Goal: Share content

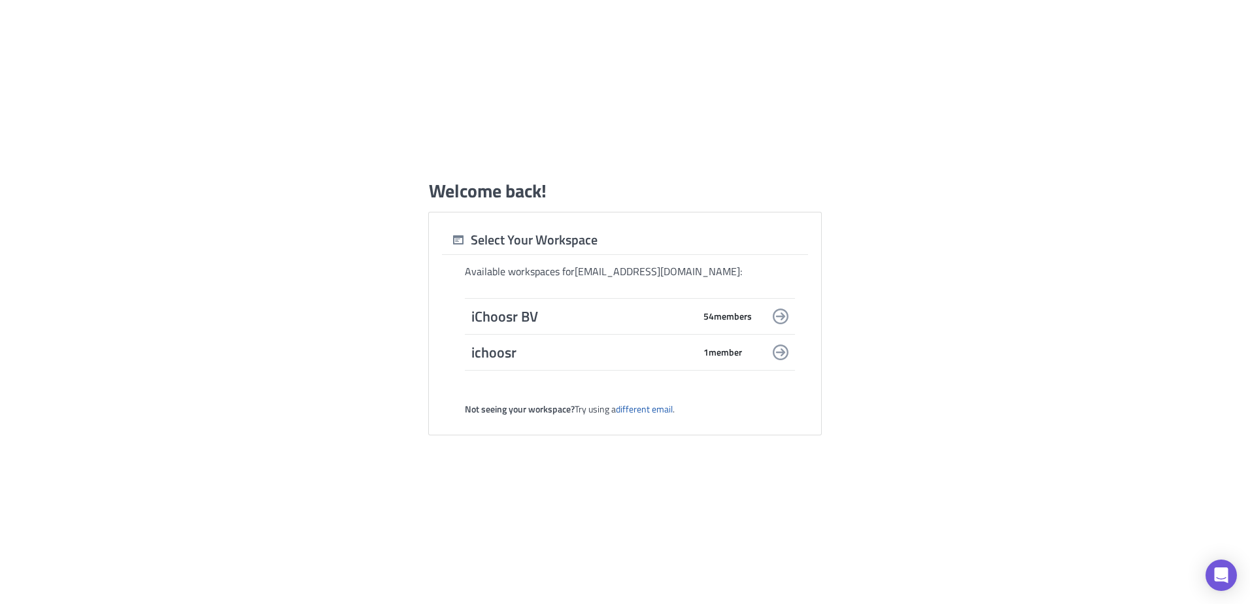
click at [598, 314] on span "iChoosr BV" at bounding box center [583, 316] width 222 height 18
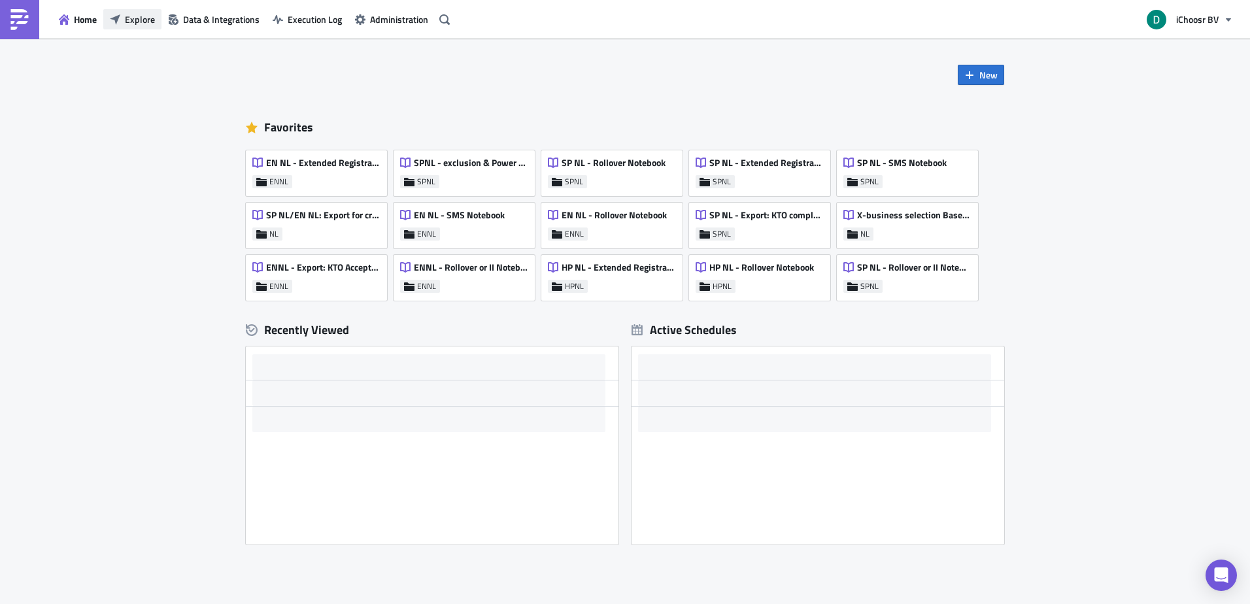
click at [149, 21] on span "Explore" at bounding box center [140, 19] width 30 height 14
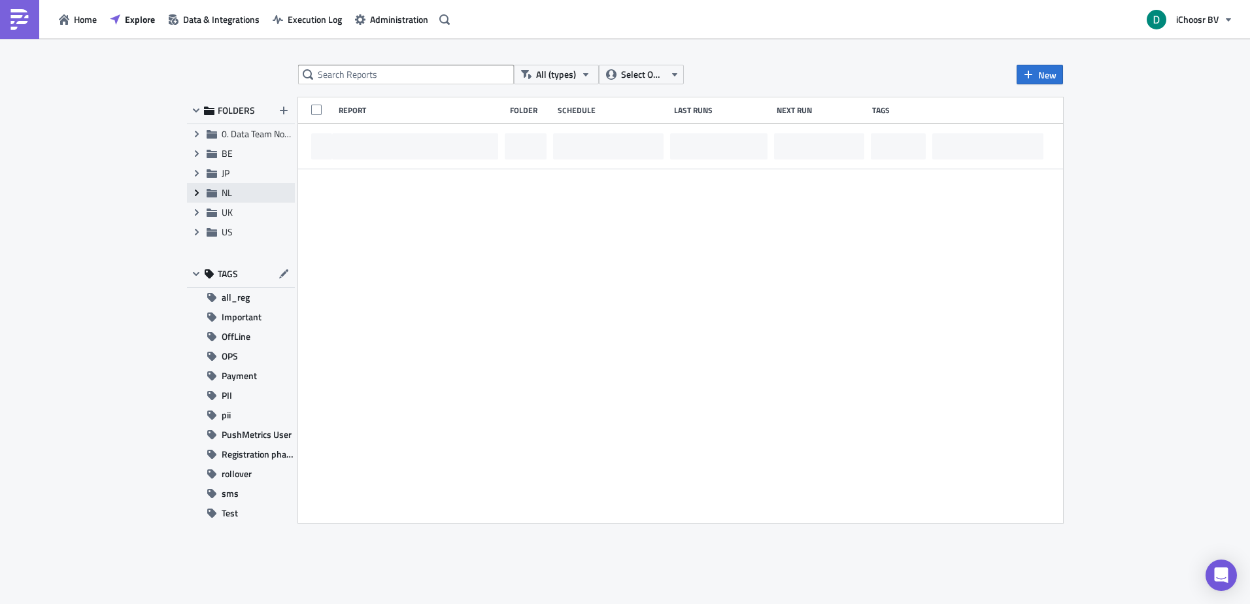
click at [194, 191] on icon "Expand group" at bounding box center [197, 193] width 10 height 10
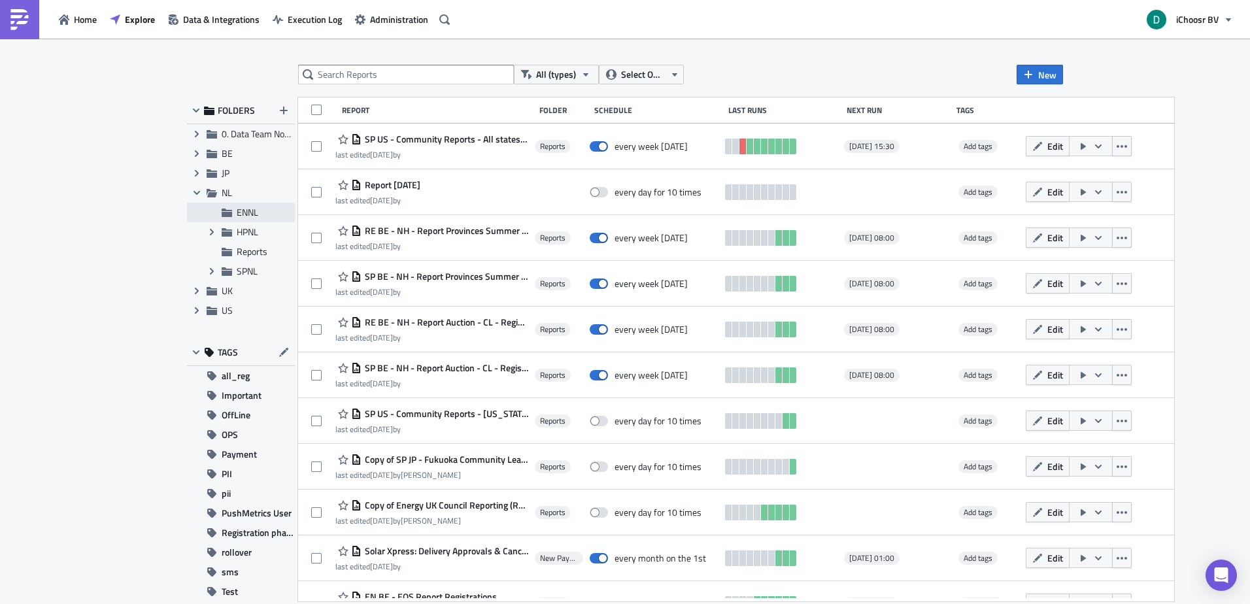
click at [236, 217] on div "ENNL" at bounding box center [241, 213] width 108 height 20
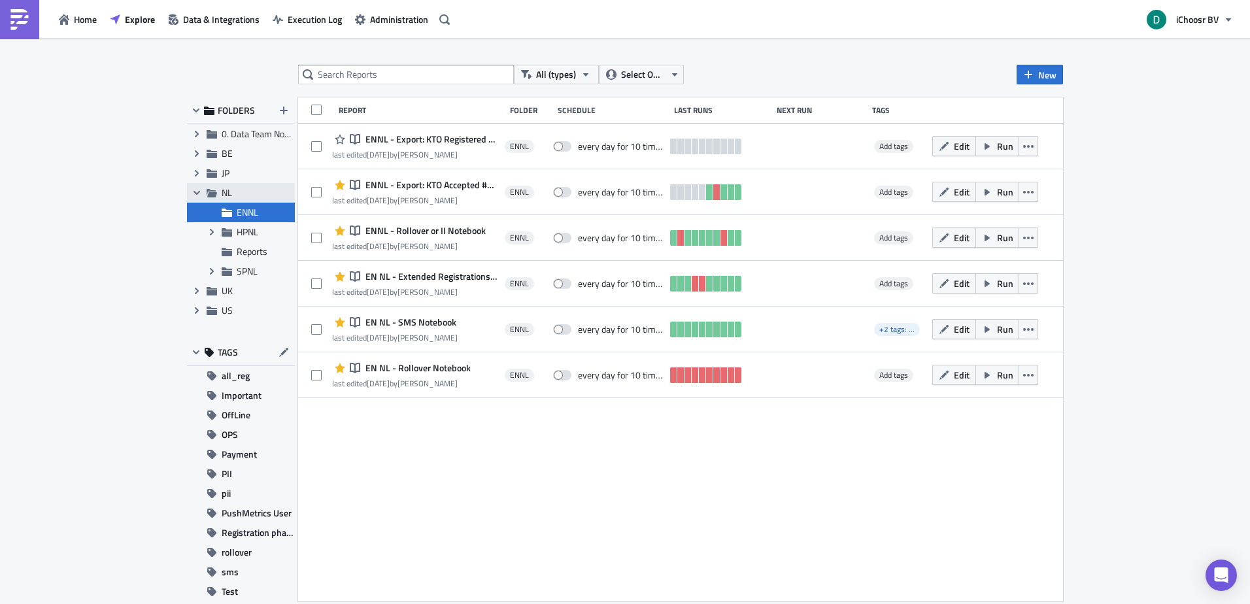
click at [219, 196] on div "Collapse group NL" at bounding box center [241, 193] width 108 height 20
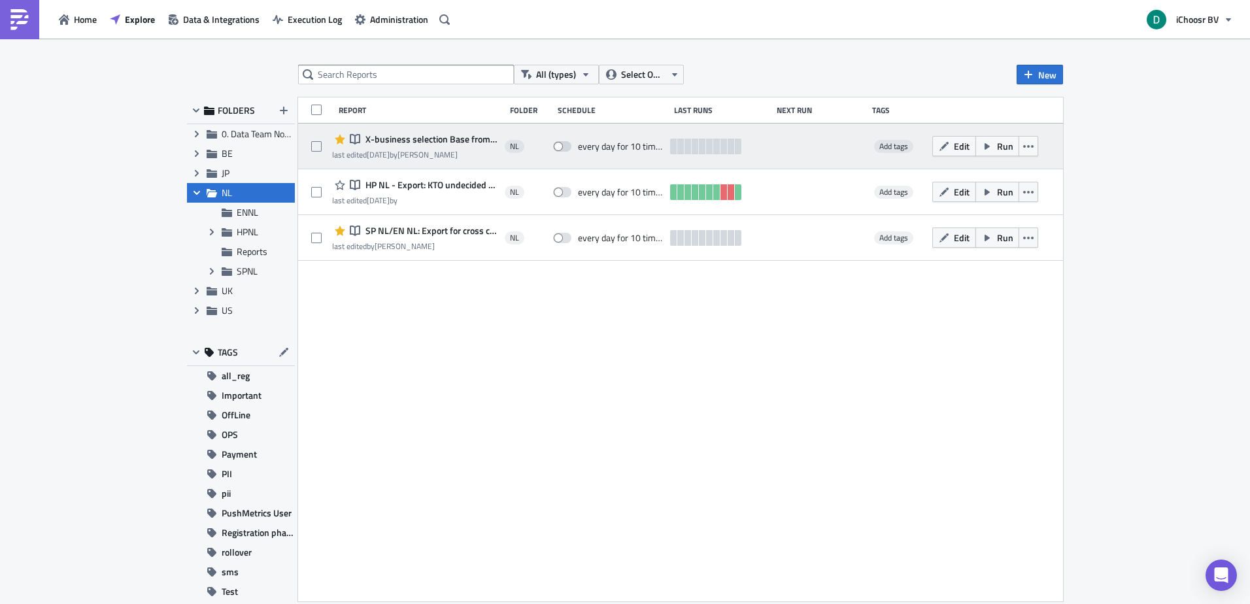
click at [419, 135] on span "X-business selection Base from ENNL" at bounding box center [430, 139] width 136 height 12
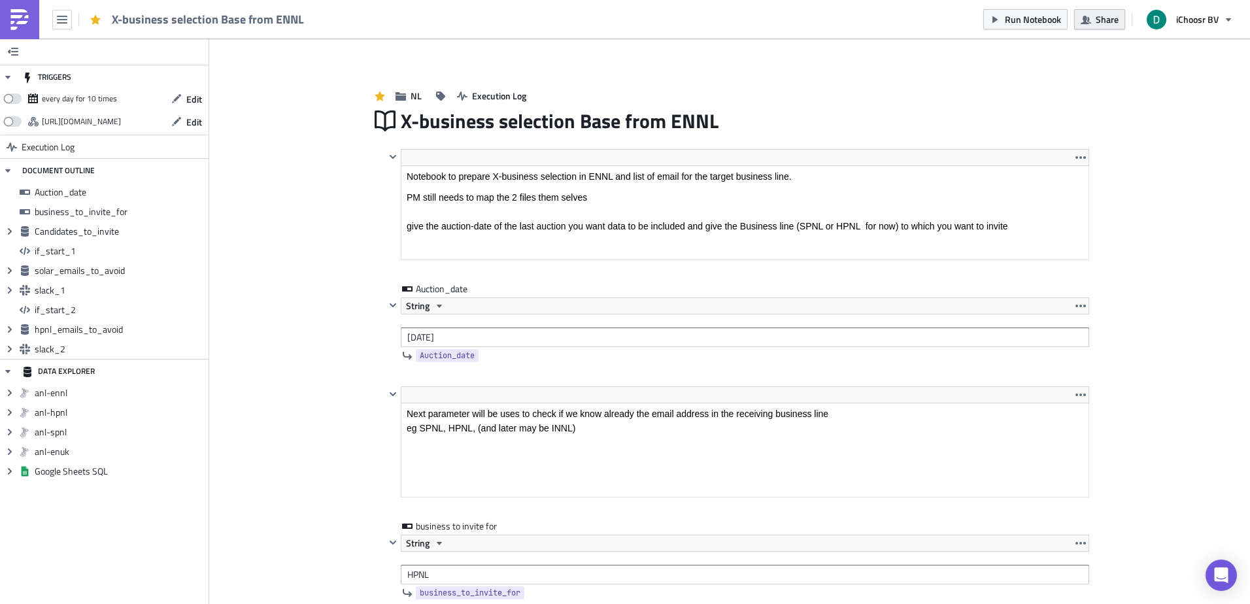
click at [1109, 16] on span "Share" at bounding box center [1107, 19] width 23 height 14
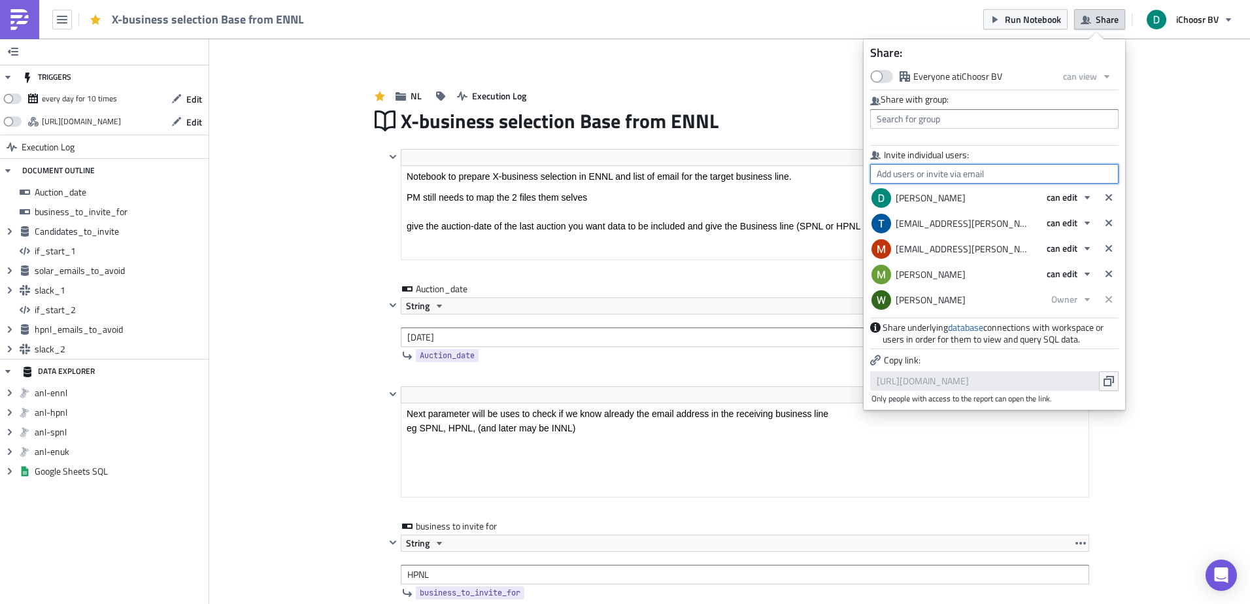
click at [947, 171] on input "text" at bounding box center [994, 174] width 249 height 20
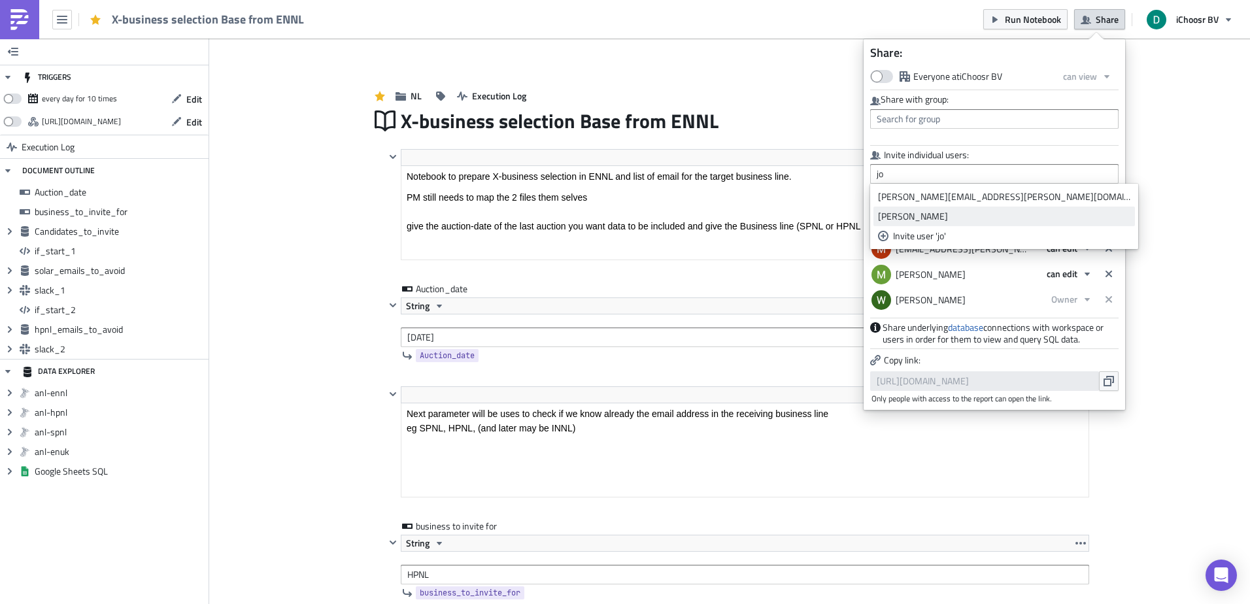
click at [901, 218] on div "[PERSON_NAME]" at bounding box center [1004, 216] width 252 height 13
type input "[PERSON_NAME]"
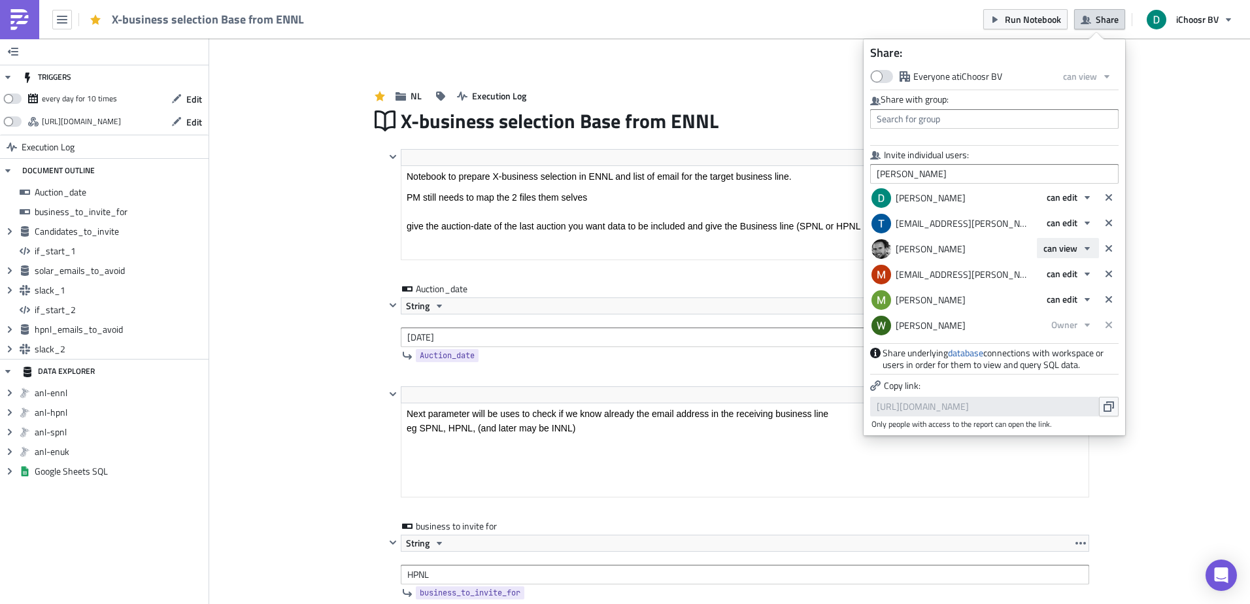
click at [1071, 247] on span "can view" at bounding box center [1061, 248] width 34 height 14
click at [1073, 271] on div "can view" at bounding box center [1107, 271] width 94 height 13
